Goal: Task Accomplishment & Management: Complete application form

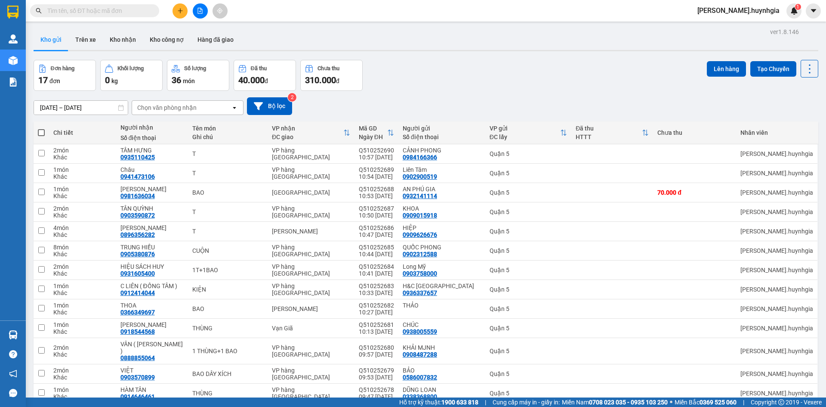
click at [183, 12] on button at bounding box center [180, 10] width 15 height 15
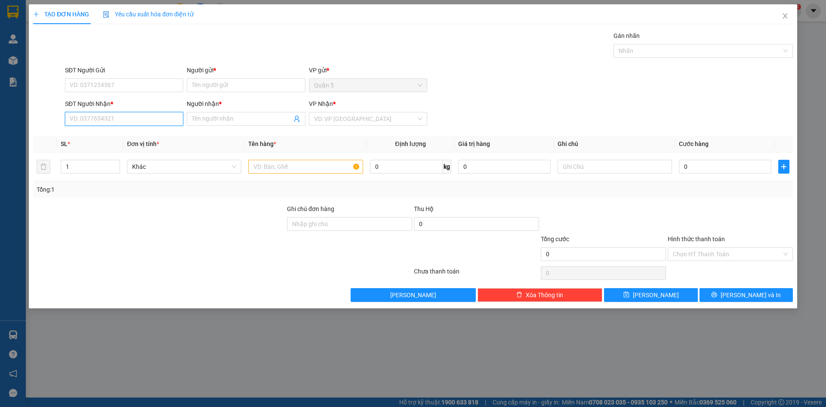
click at [124, 122] on input "SĐT Người Nhận *" at bounding box center [124, 119] width 118 height 14
type input "5"
click at [121, 139] on div "0977557914 - CHÂU" at bounding box center [124, 135] width 108 height 9
type input "0977557914"
type input "CHÂU"
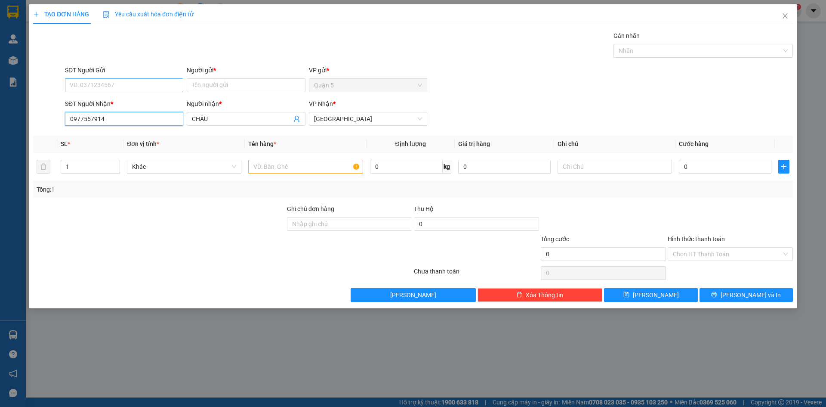
type input "0977557914"
click at [109, 87] on input "SĐT Người Gửi" at bounding box center [124, 85] width 118 height 14
drag, startPoint x: 112, startPoint y: 112, endPoint x: 139, endPoint y: 173, distance: 66.6
click at [112, 112] on div "0777074559 - [PERSON_NAME]" at bounding box center [124, 115] width 108 height 9
type input "0777074559"
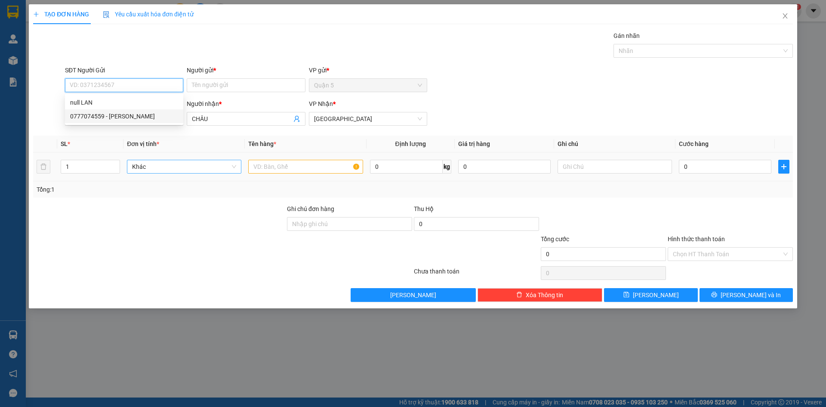
type input "LAN"
click at [260, 169] on input "text" at bounding box center [305, 167] width 114 height 14
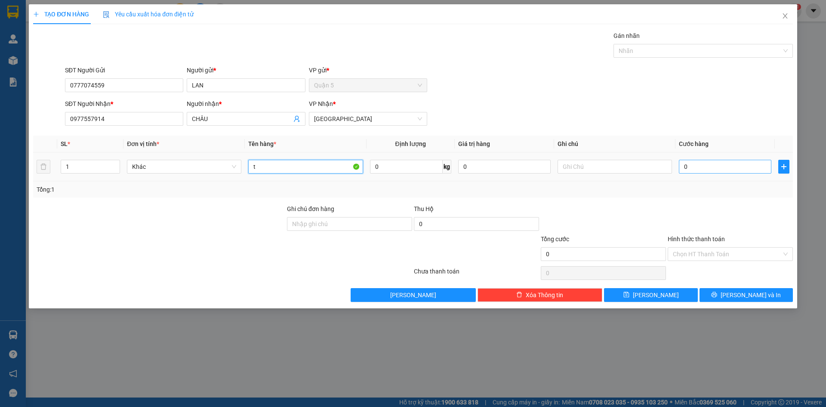
type input "t"
click at [730, 169] on input "0" at bounding box center [725, 167] width 92 height 14
type input "5"
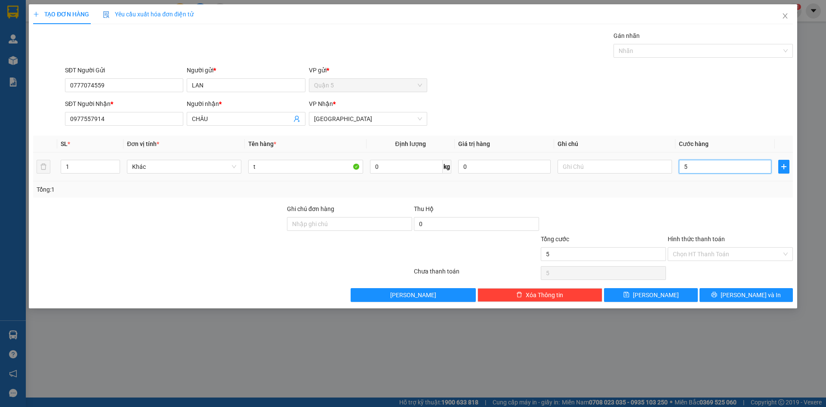
type input "50"
type input "50.000"
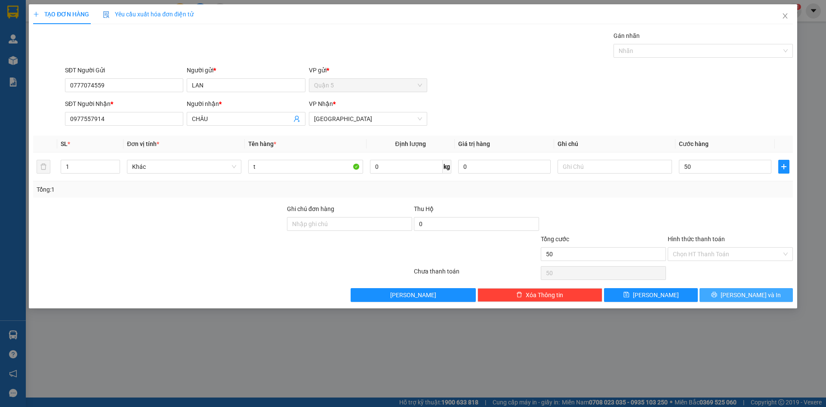
type input "50.000"
click at [736, 300] on button "[PERSON_NAME] và In" at bounding box center [745, 295] width 93 height 14
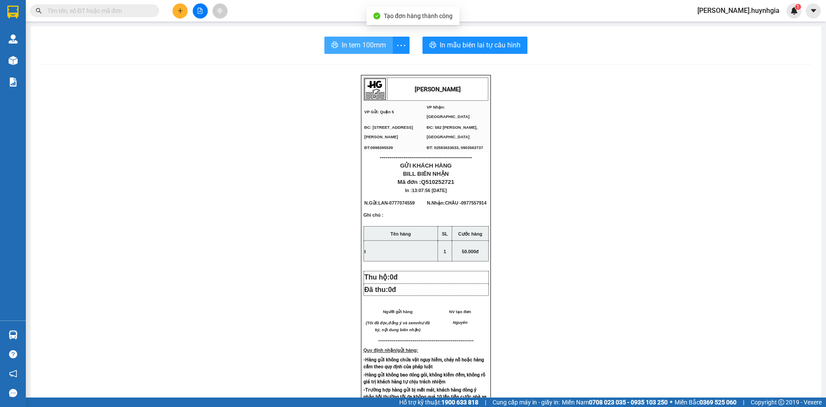
click at [379, 50] on span "In tem 100mm" at bounding box center [364, 45] width 44 height 11
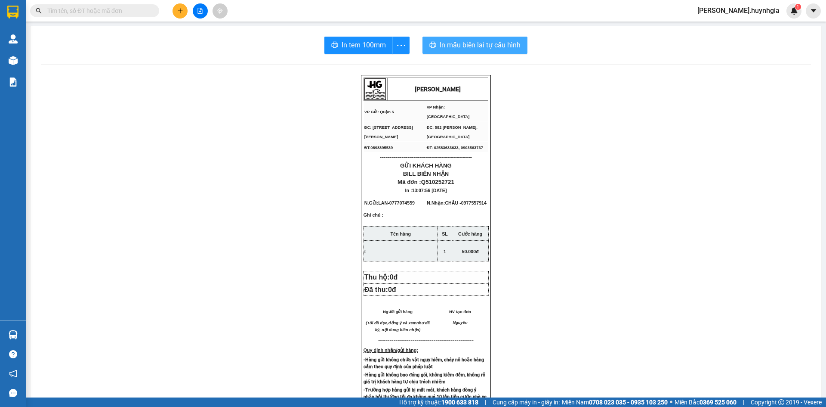
click at [445, 47] on span "In mẫu biên lai tự cấu hình" at bounding box center [480, 45] width 81 height 11
